Goal: Browse casually: Explore the website without a specific task or goal

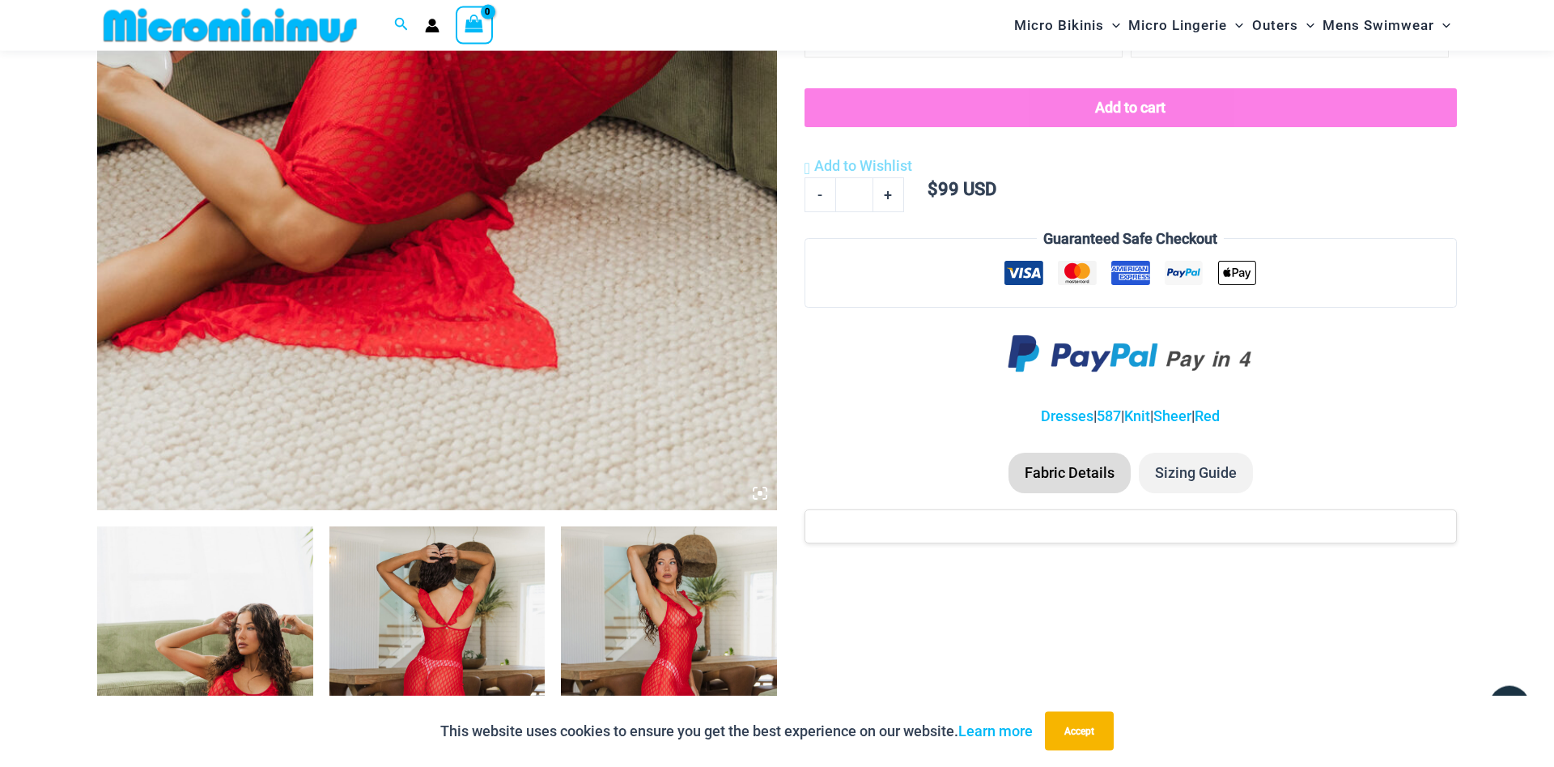
scroll to position [814, 0]
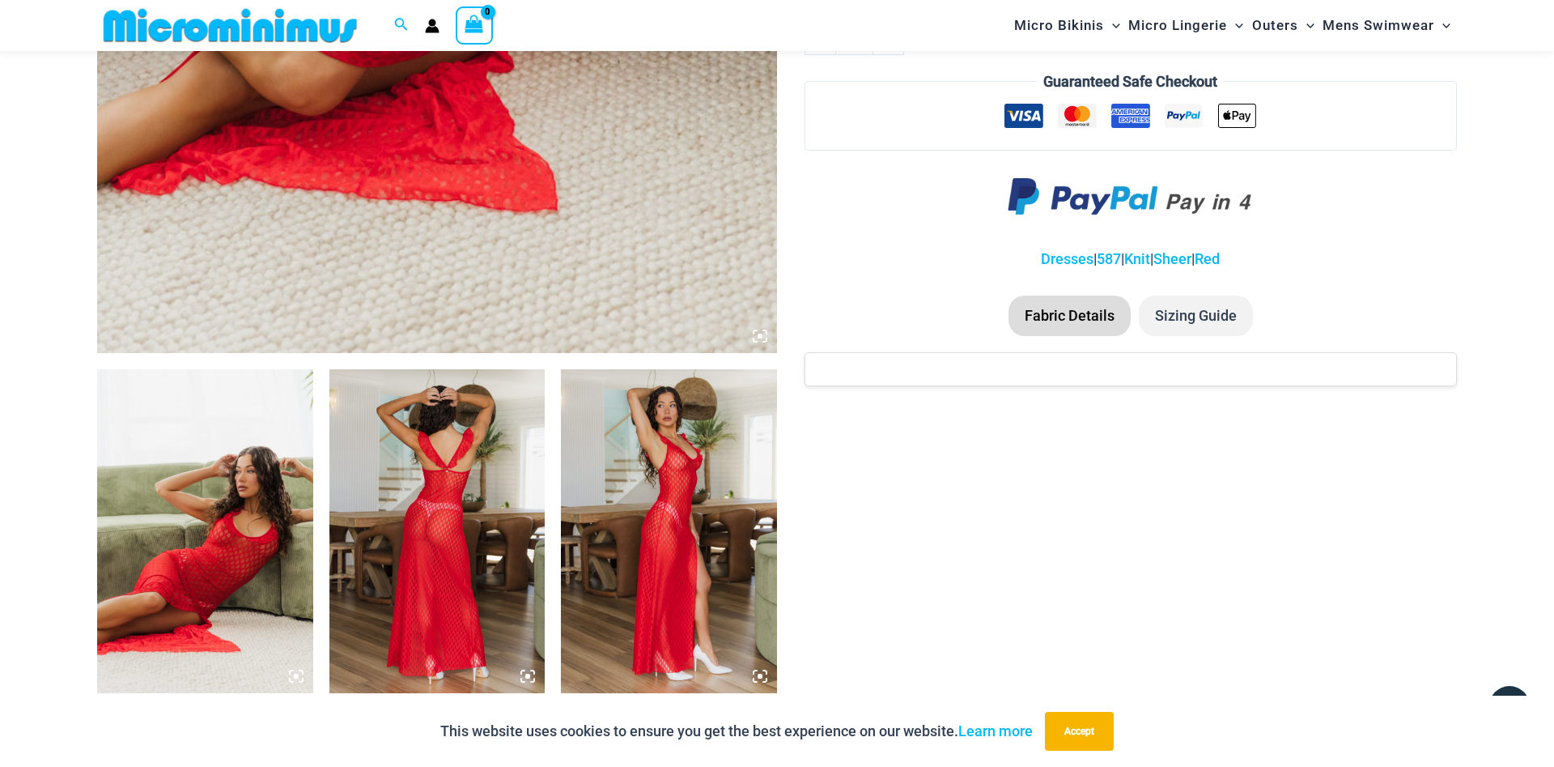
click at [253, 532] on img at bounding box center [205, 531] width 216 height 324
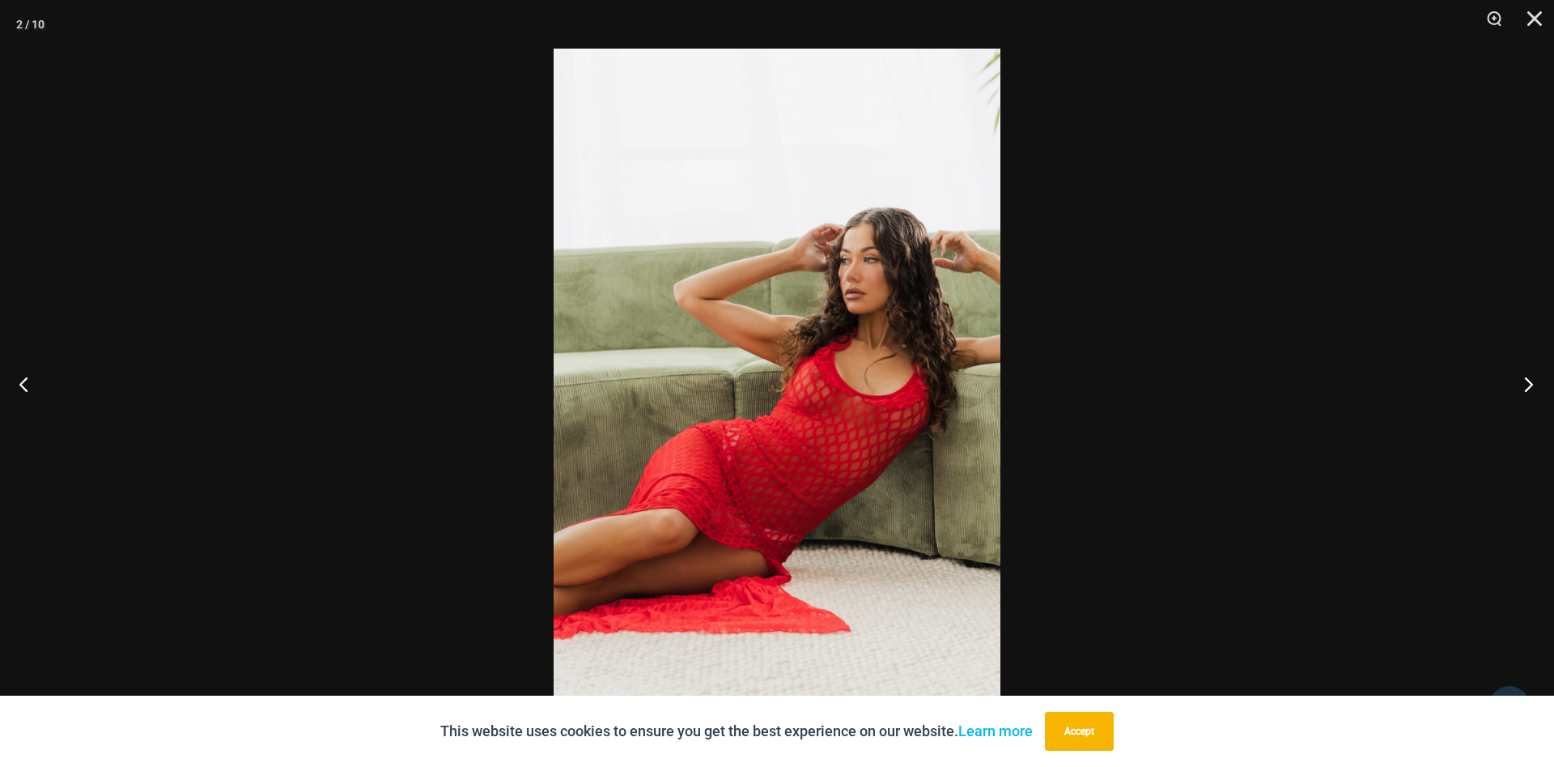
click at [1519, 389] on button "Next" at bounding box center [1524, 383] width 61 height 81
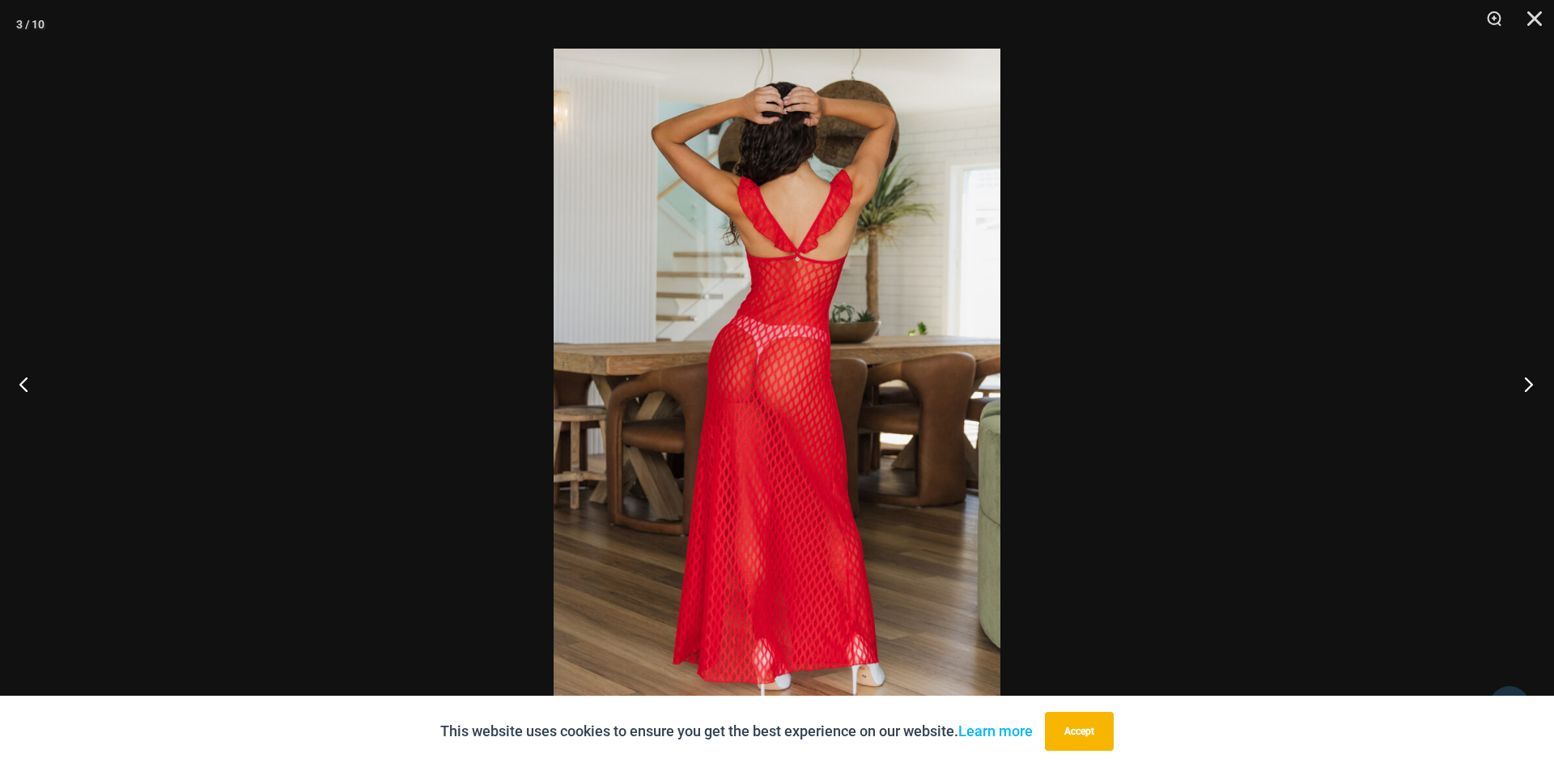
click at [1518, 388] on button "Next" at bounding box center [1524, 383] width 61 height 81
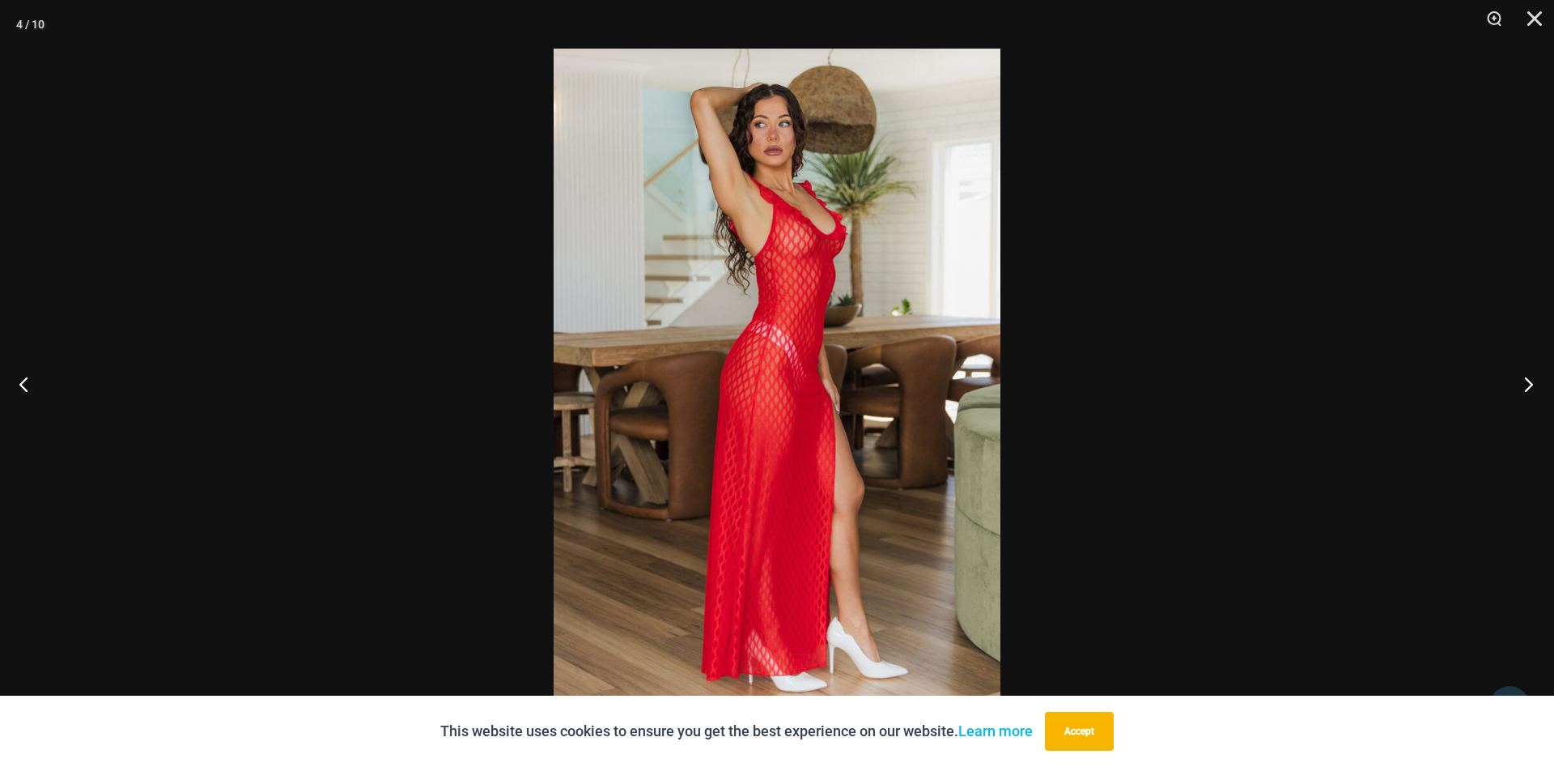
click at [1519, 387] on button "Next" at bounding box center [1524, 383] width 61 height 81
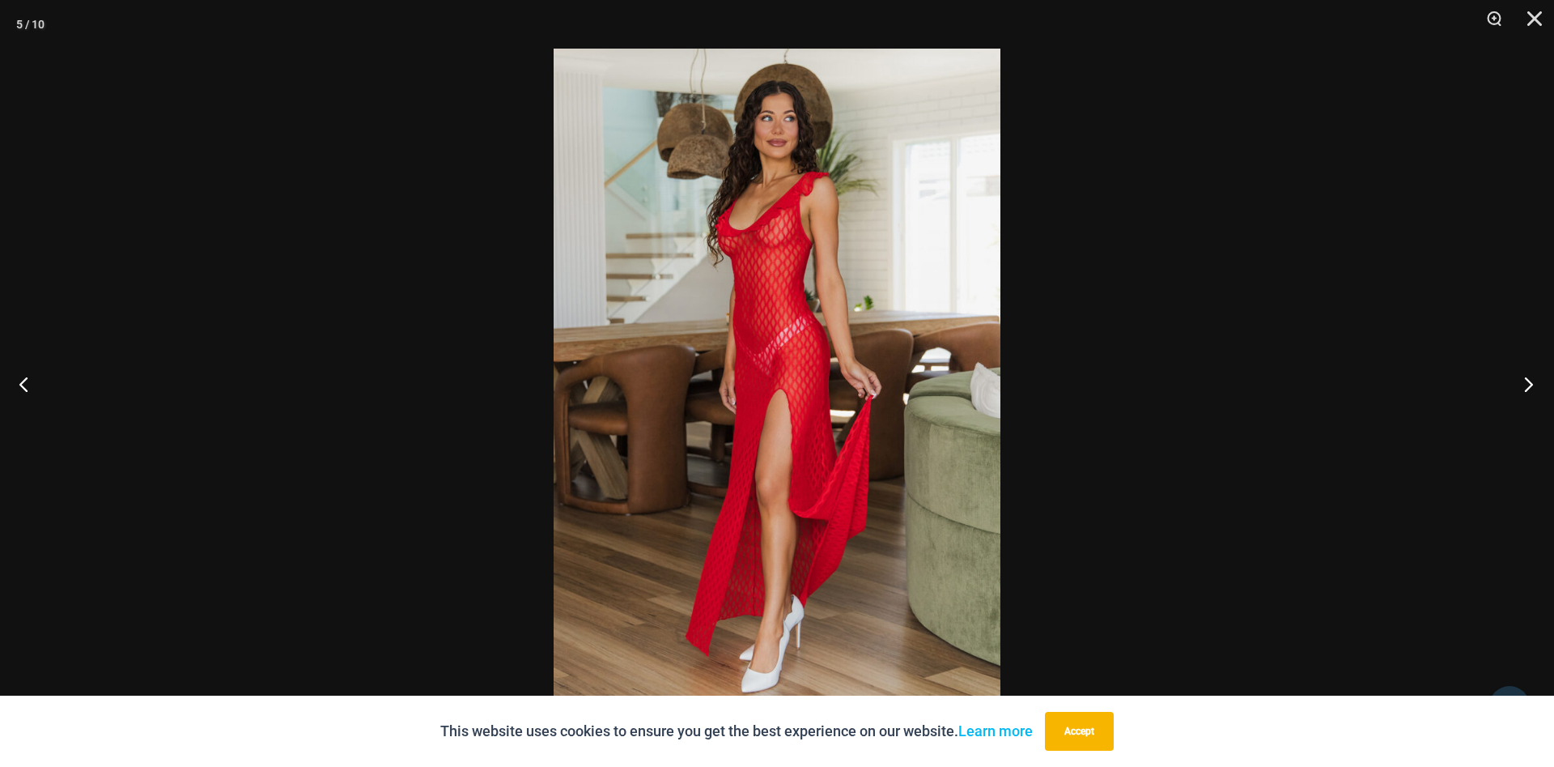
click at [1519, 387] on button "Next" at bounding box center [1524, 383] width 61 height 81
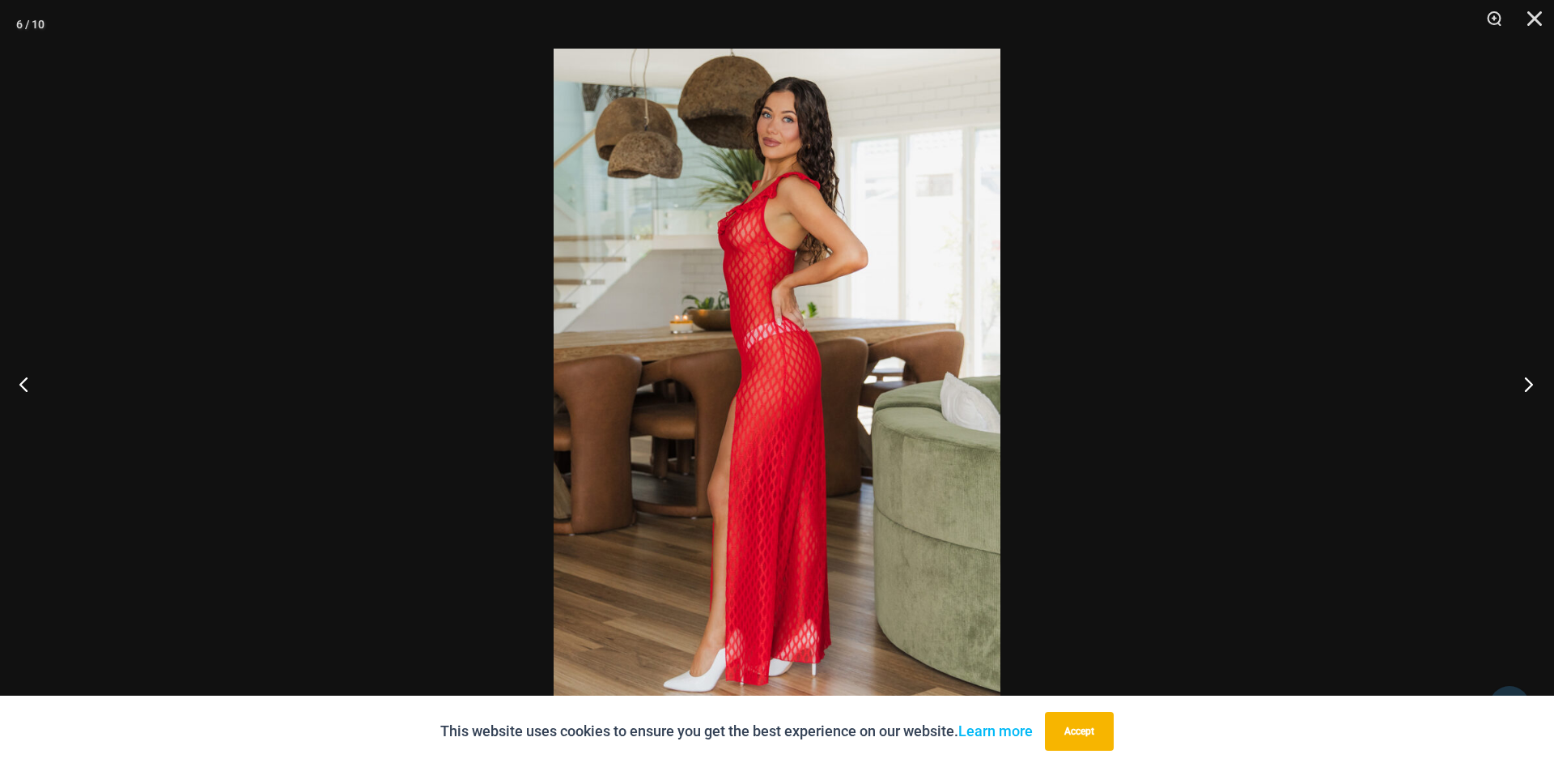
click at [1519, 387] on button "Next" at bounding box center [1524, 383] width 61 height 81
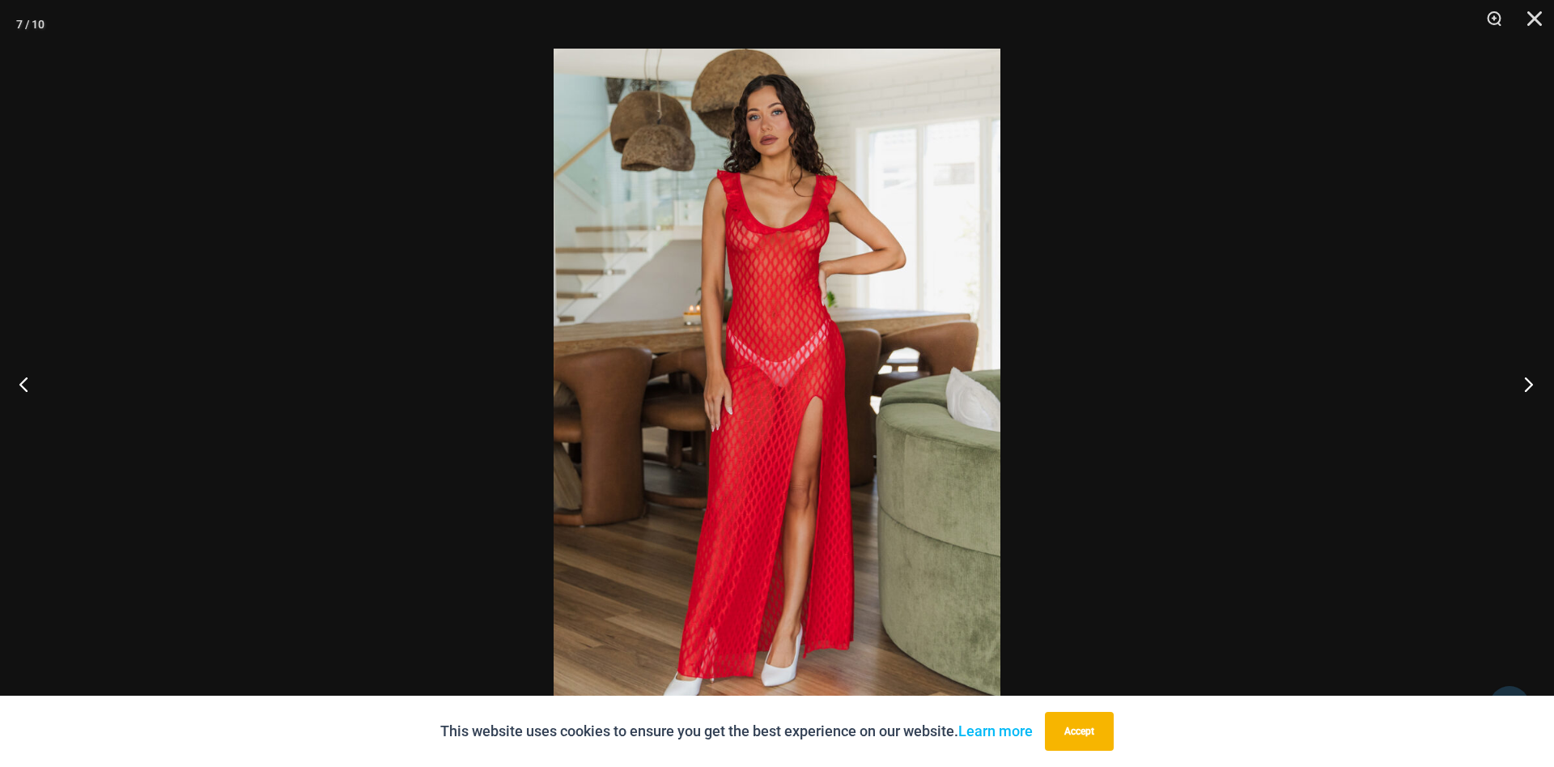
click at [1519, 387] on button "Next" at bounding box center [1524, 383] width 61 height 81
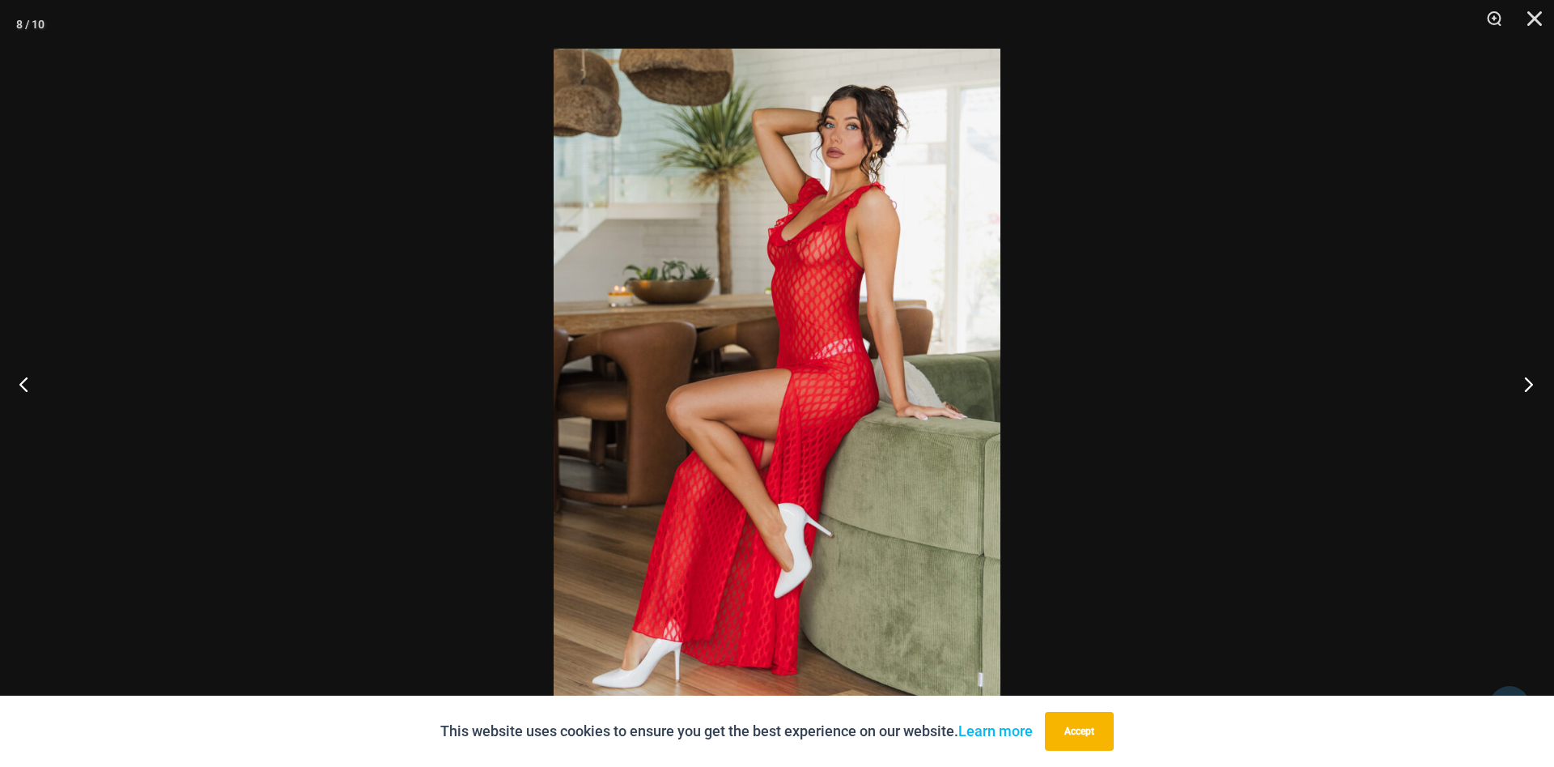
click at [1519, 386] on button "Next" at bounding box center [1524, 383] width 61 height 81
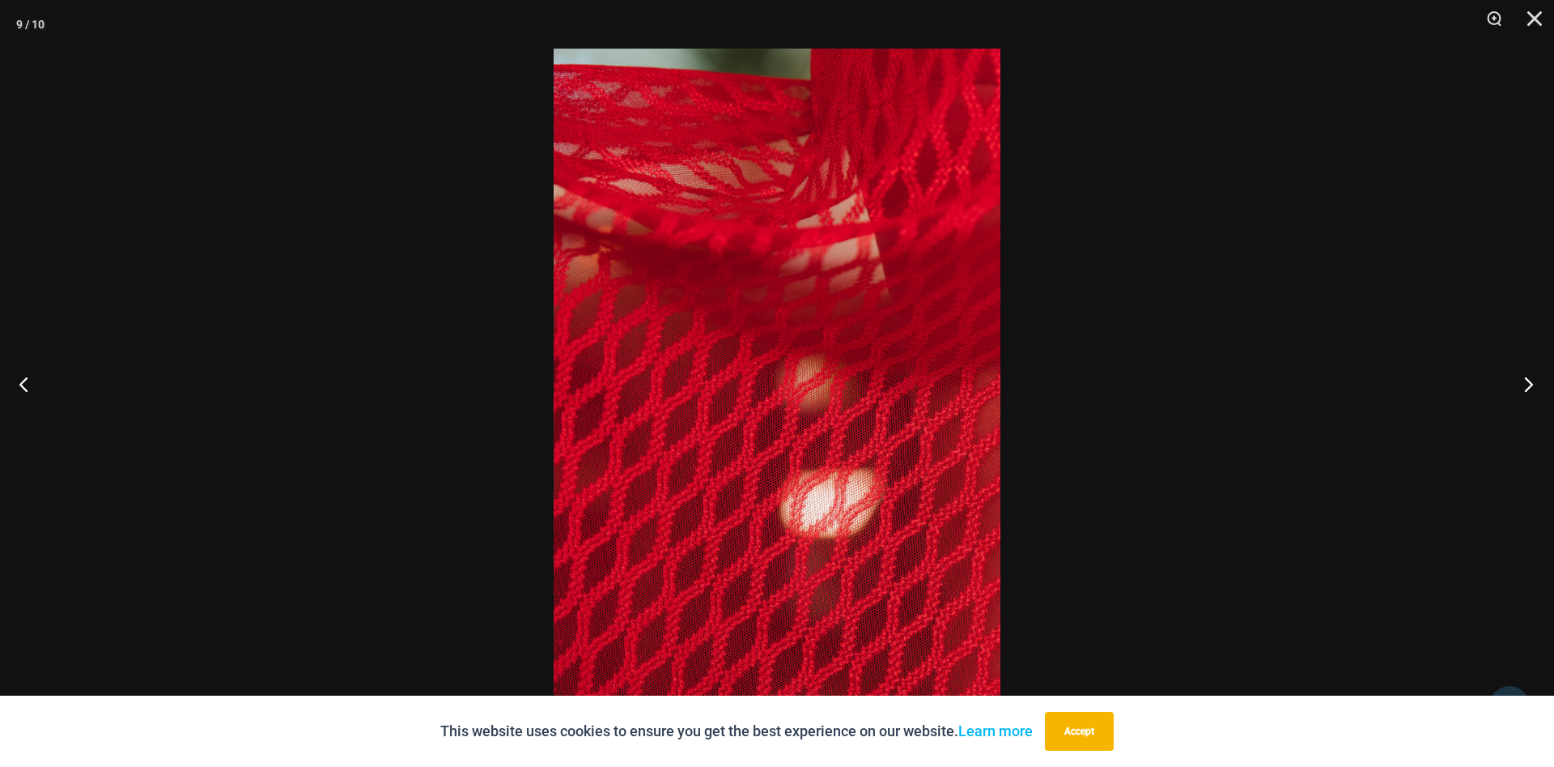
click at [1527, 385] on button "Next" at bounding box center [1524, 383] width 61 height 81
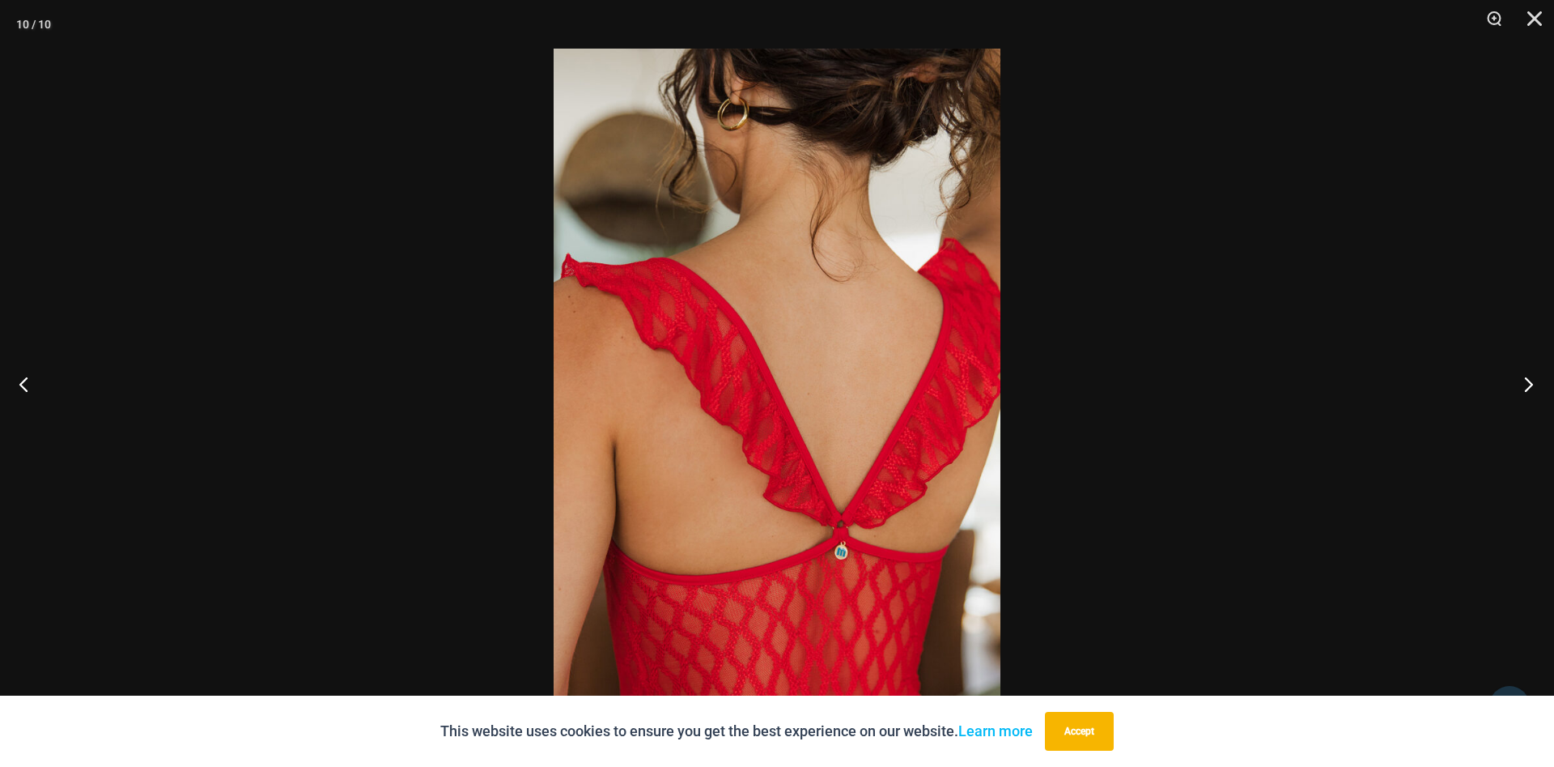
click at [1527, 385] on button "Next" at bounding box center [1524, 383] width 61 height 81
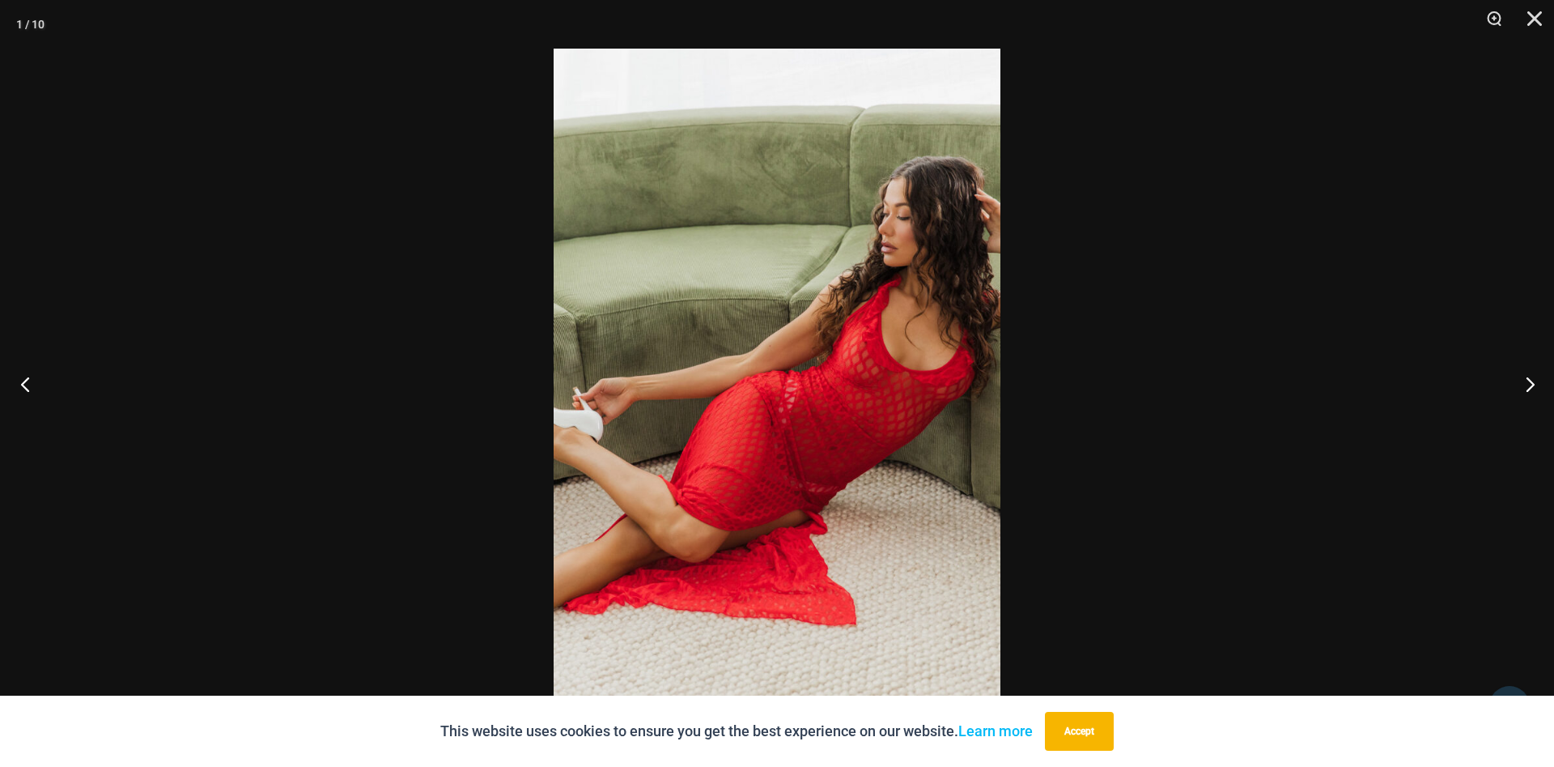
click at [32, 392] on button "Previous" at bounding box center [30, 383] width 61 height 81
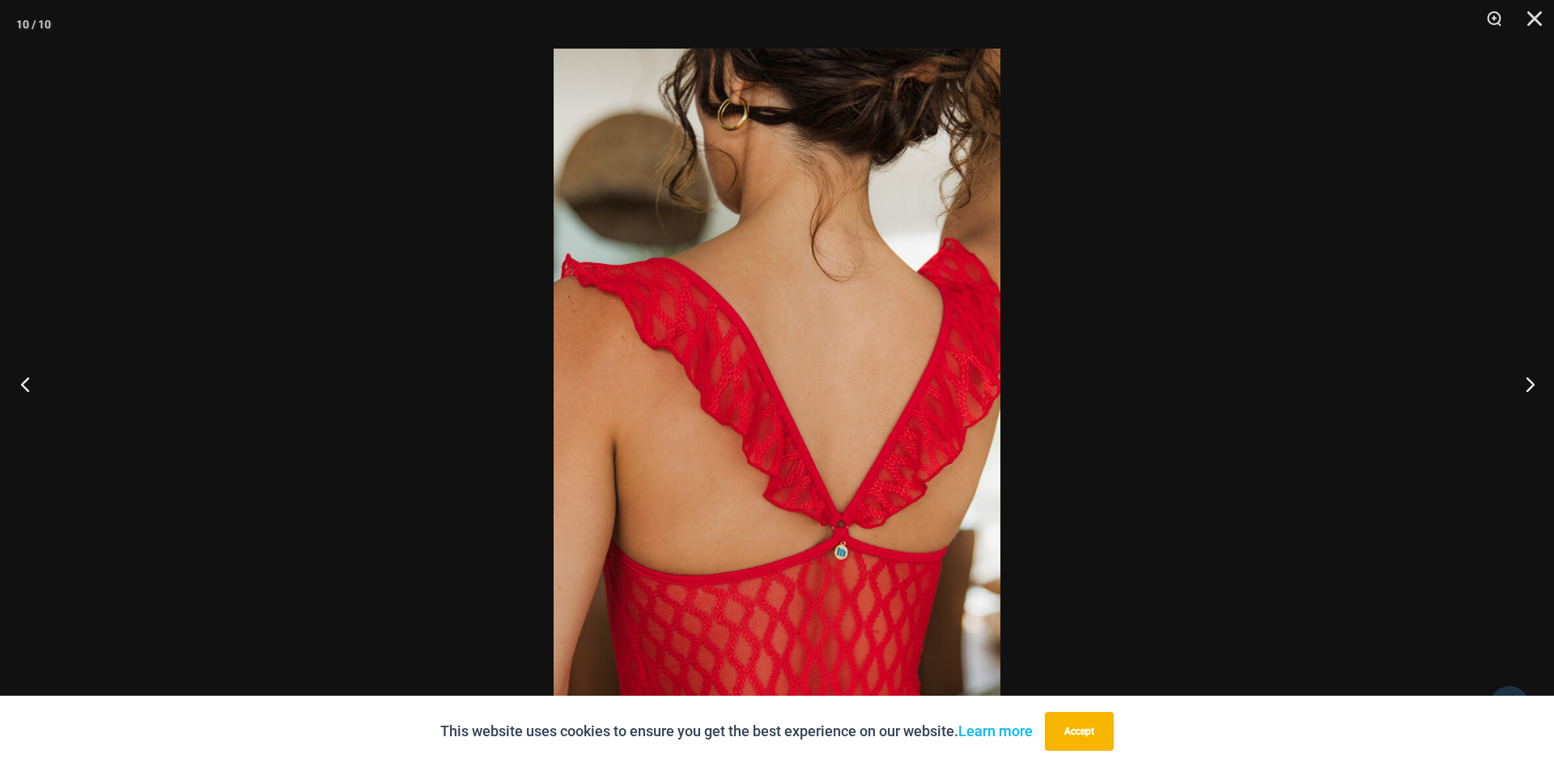
click at [32, 392] on button "Previous" at bounding box center [30, 383] width 61 height 81
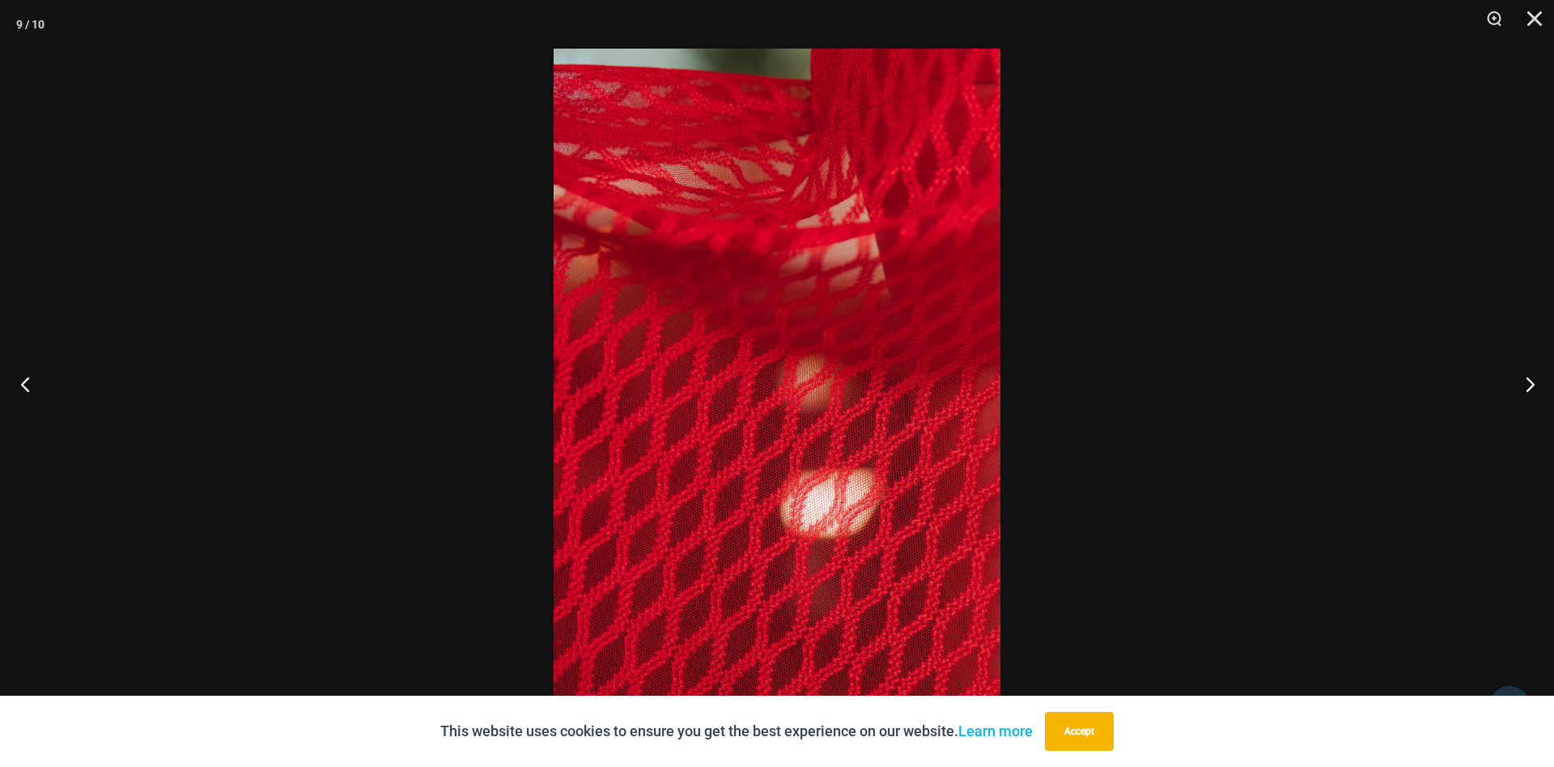
click at [32, 392] on button "Previous" at bounding box center [30, 383] width 61 height 81
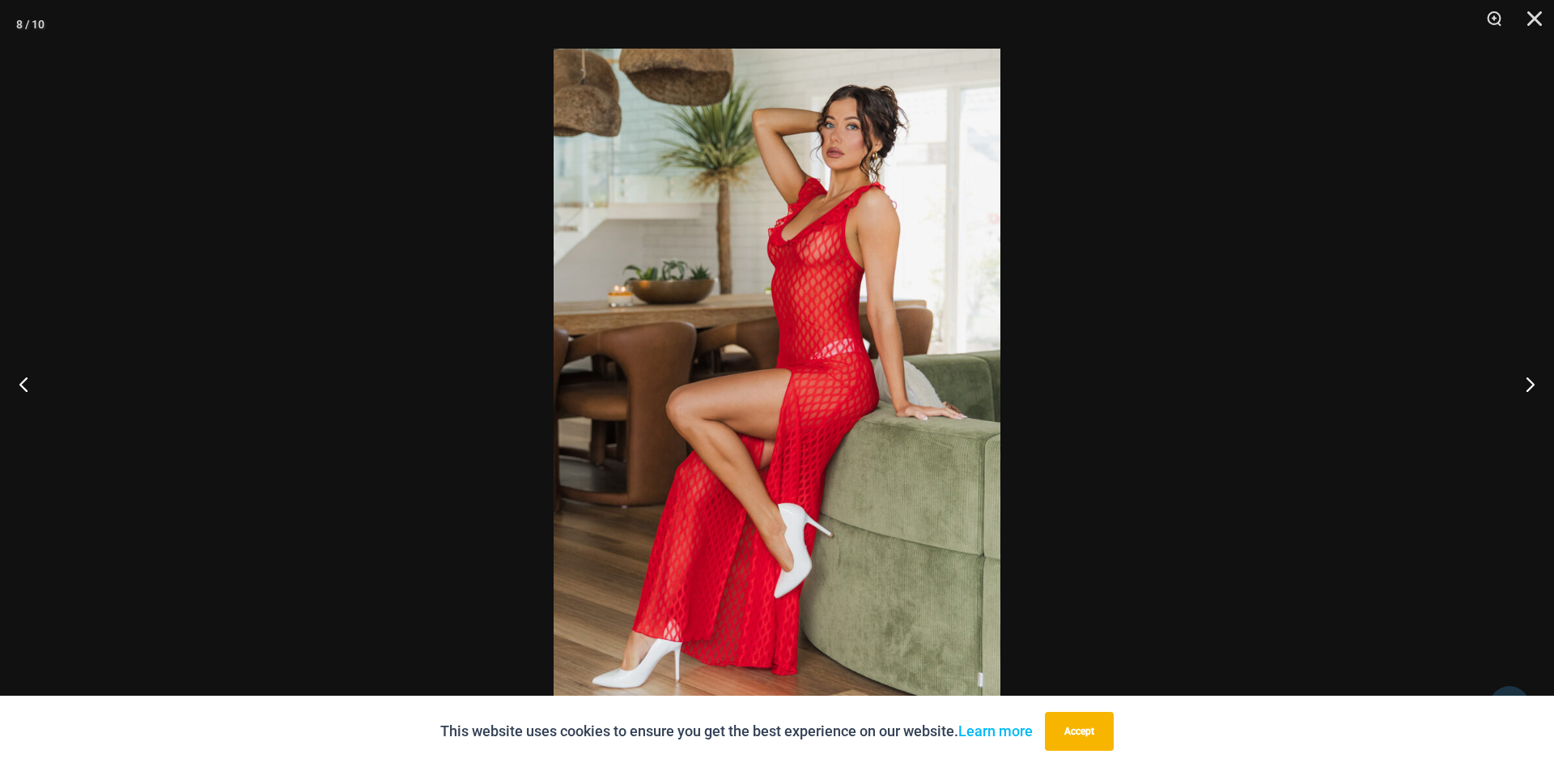
click at [826, 338] on img at bounding box center [777, 383] width 447 height 669
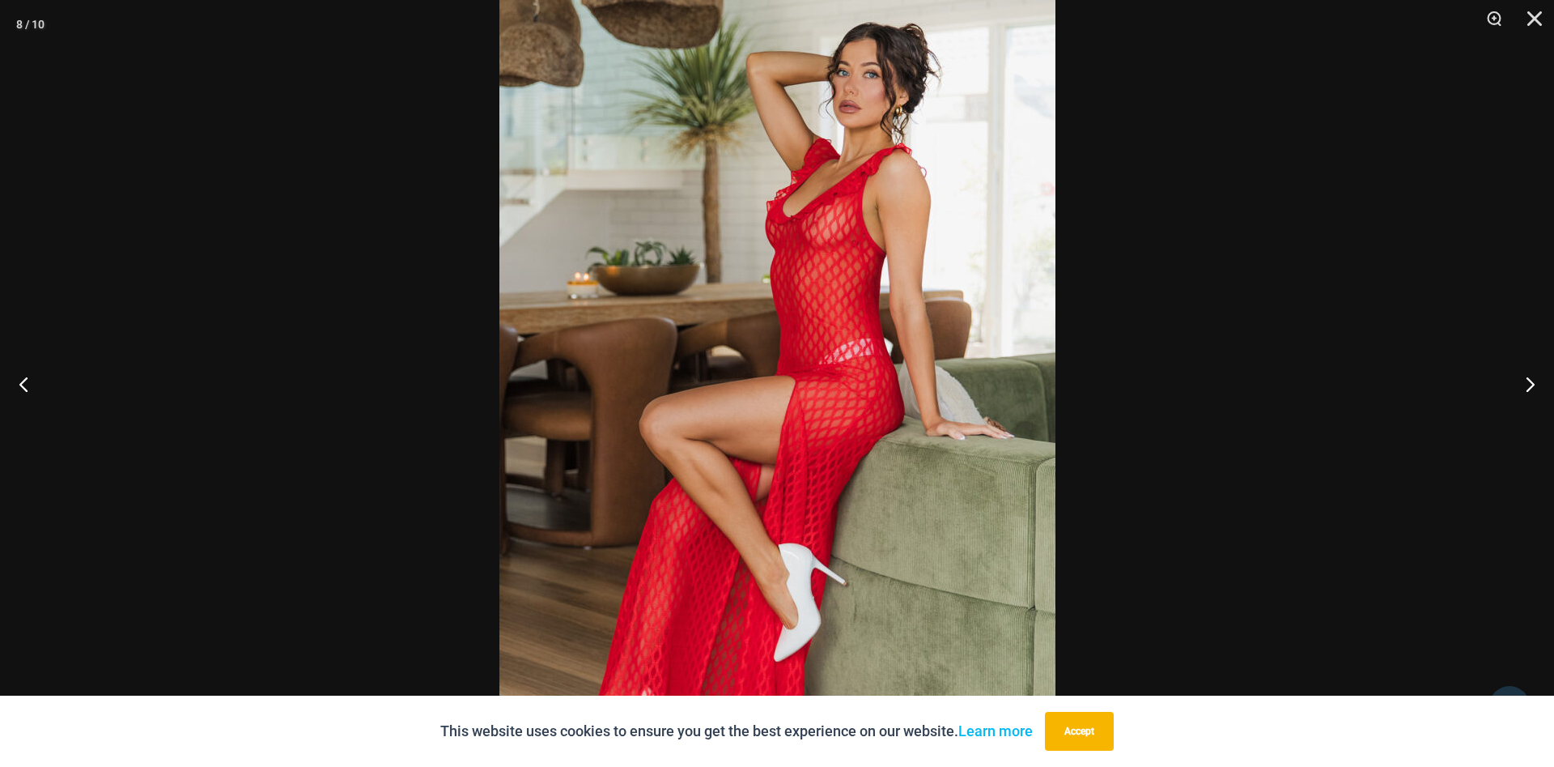
click at [827, 337] on img at bounding box center [777, 394] width 556 height 834
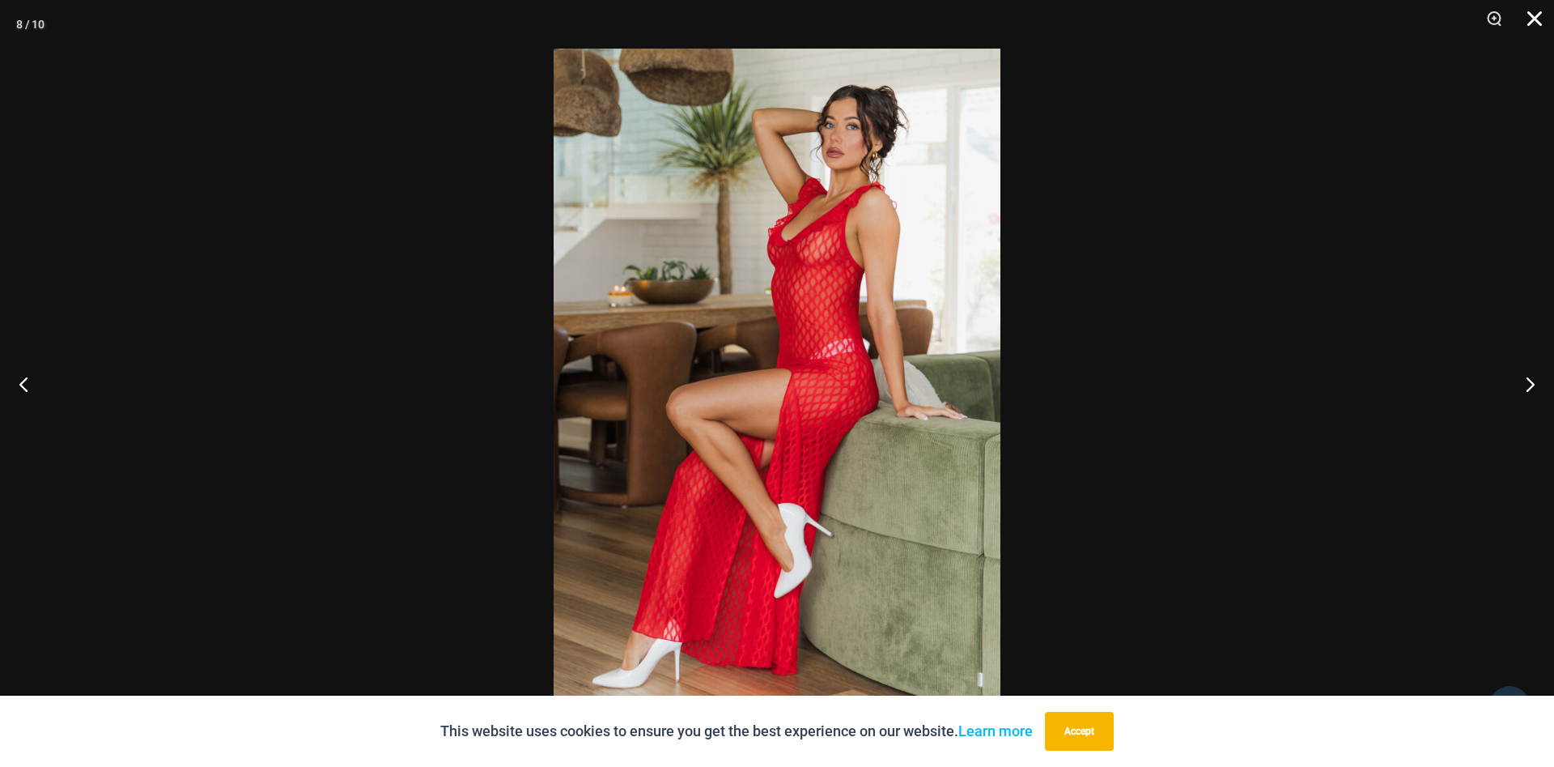
click at [1532, 16] on button "Close" at bounding box center [1529, 24] width 40 height 49
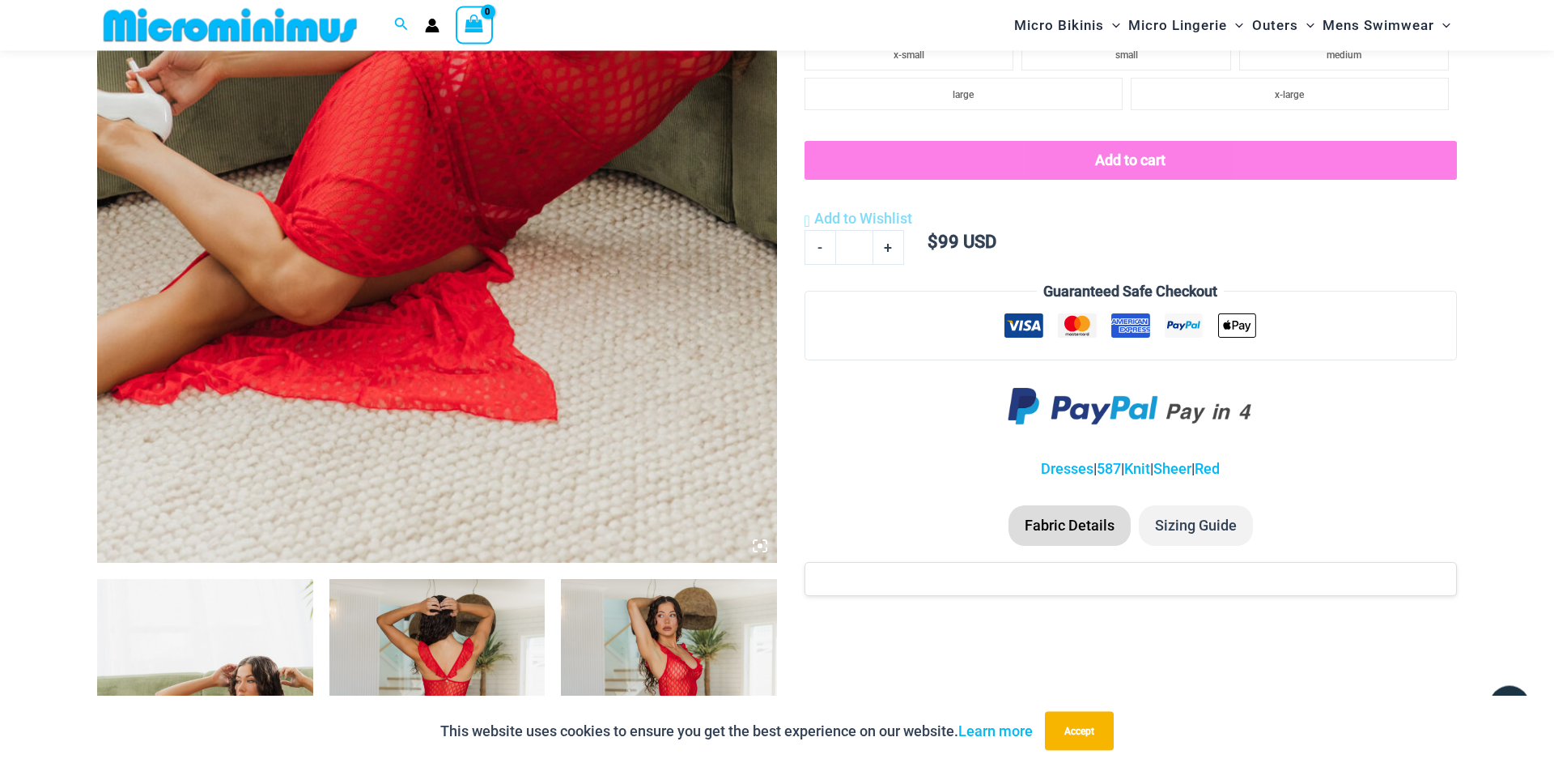
scroll to position [567, 0]
